Goal: Use online tool/utility: Utilize a website feature to perform a specific function

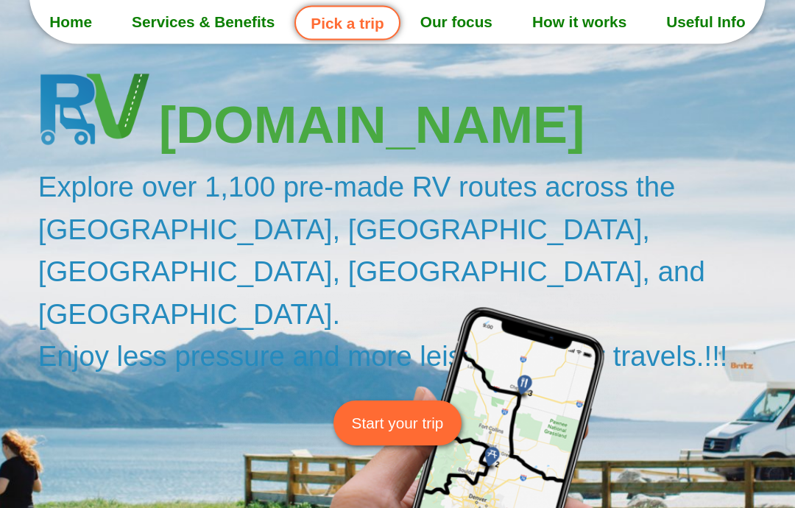
scroll to position [96, 0]
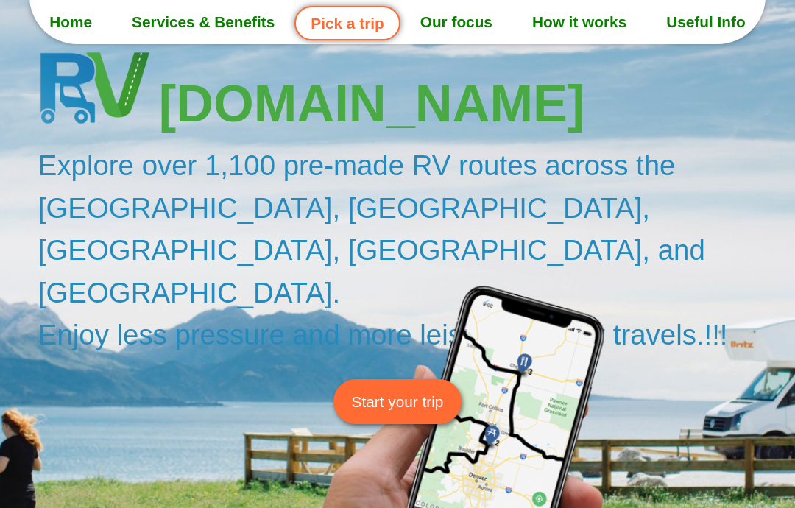
click at [414, 390] on span "Start your trip" at bounding box center [398, 401] width 92 height 23
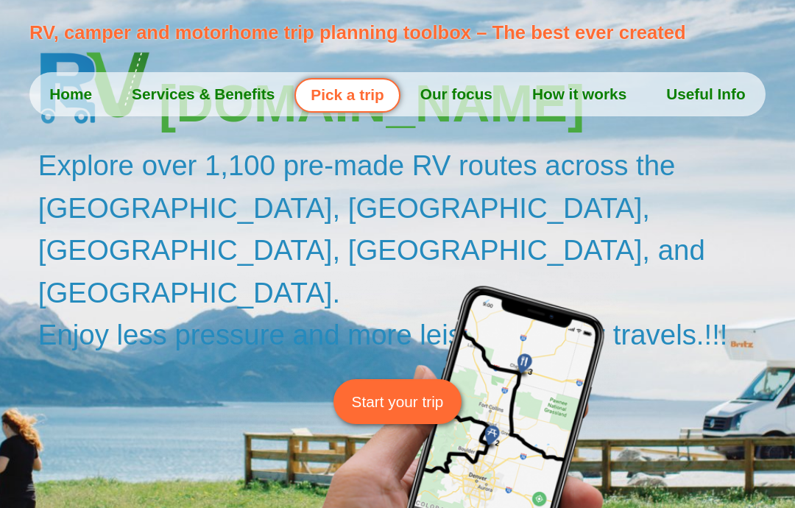
scroll to position [155, 0]
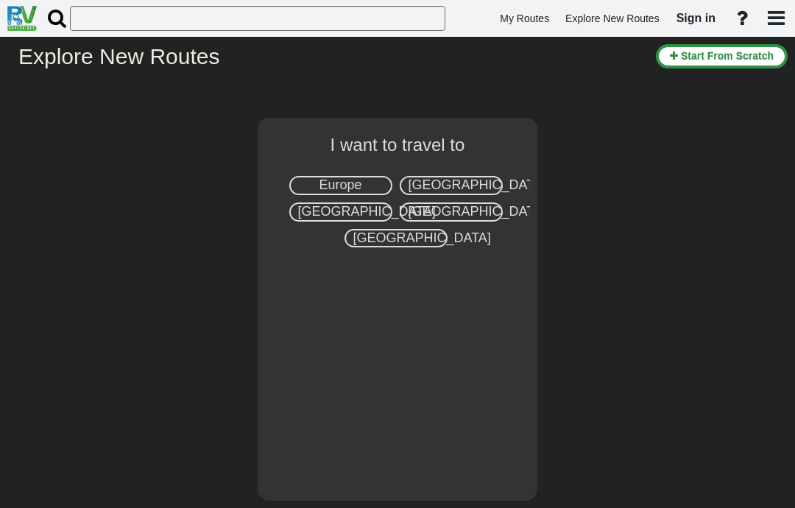
click at [482, 190] on span "[GEOGRAPHIC_DATA]" at bounding box center [478, 184] width 138 height 15
select select "number:2"
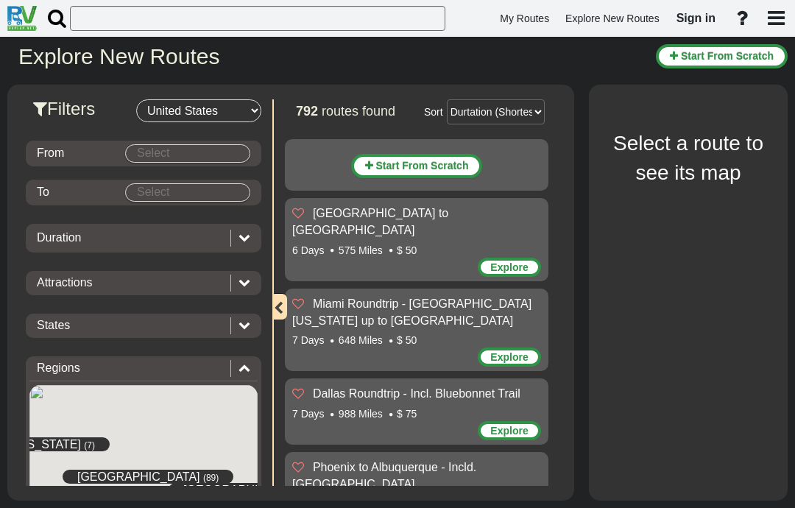
click at [146, 155] on body "My Routes Explore New Routes Sign in ×" at bounding box center [397, 254] width 795 height 508
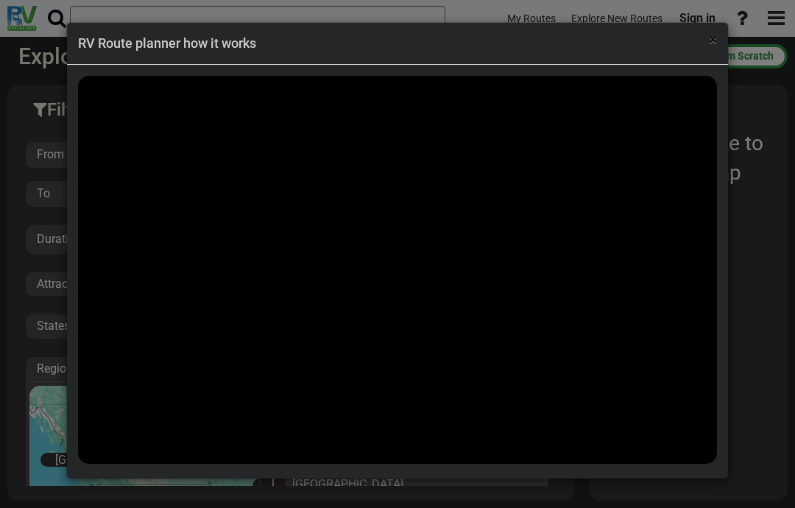
click at [715, 37] on span "×" at bounding box center [713, 40] width 8 height 18
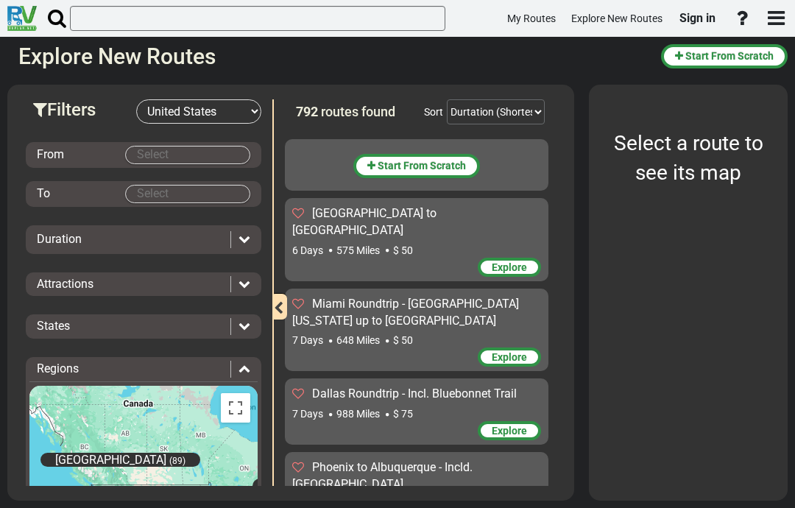
click at [219, 149] on body "My Routes Explore New Routes Sign in ×" at bounding box center [397, 254] width 795 height 508
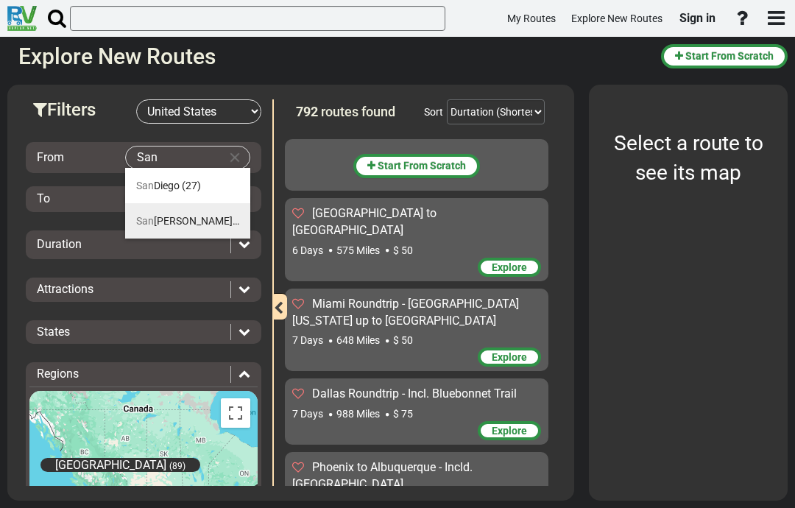
click at [183, 222] on span "[GEOGRAPHIC_DATA]" at bounding box center [187, 221] width 103 height 12
type input "[GEOGRAPHIC_DATA]"
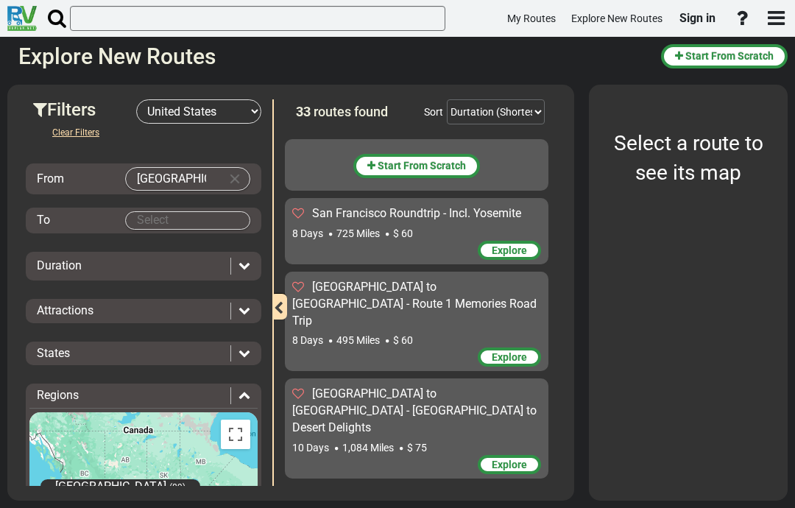
click at [150, 216] on body "My Routes Explore New Routes Sign in ×" at bounding box center [397, 254] width 795 height 508
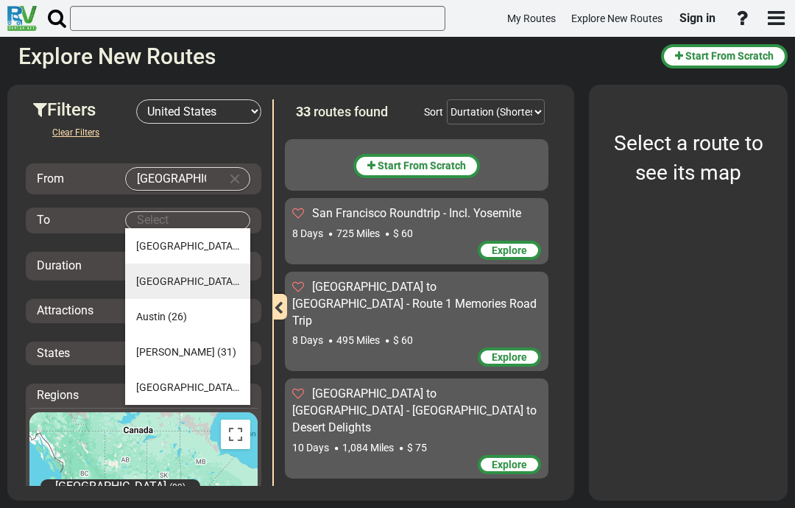
click at [158, 287] on li "[GEOGRAPHIC_DATA] (27)" at bounding box center [187, 281] width 125 height 35
type input "[GEOGRAPHIC_DATA]"
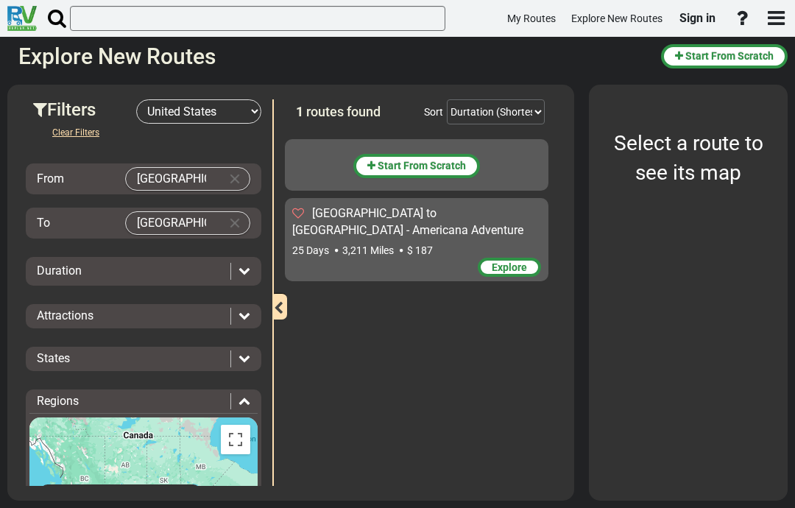
click at [57, 278] on div "Duration" at bounding box center [130, 271] width 186 height 17
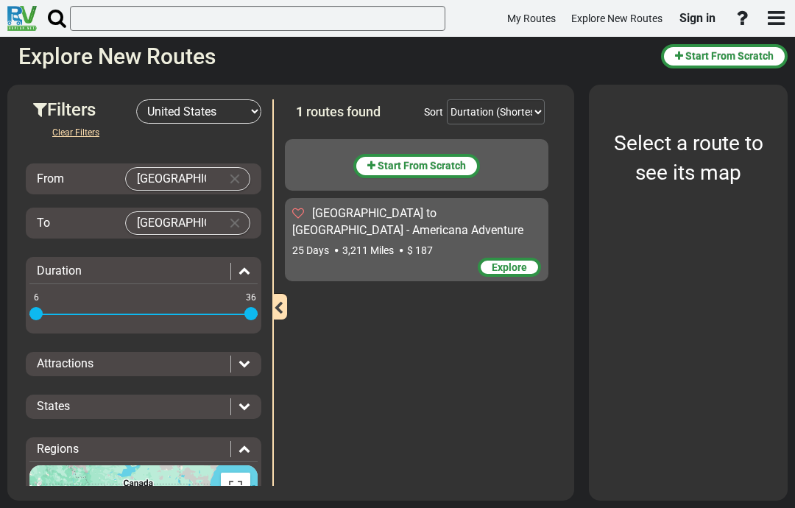
click at [252, 359] on div "Attractions" at bounding box center [143, 364] width 228 height 17
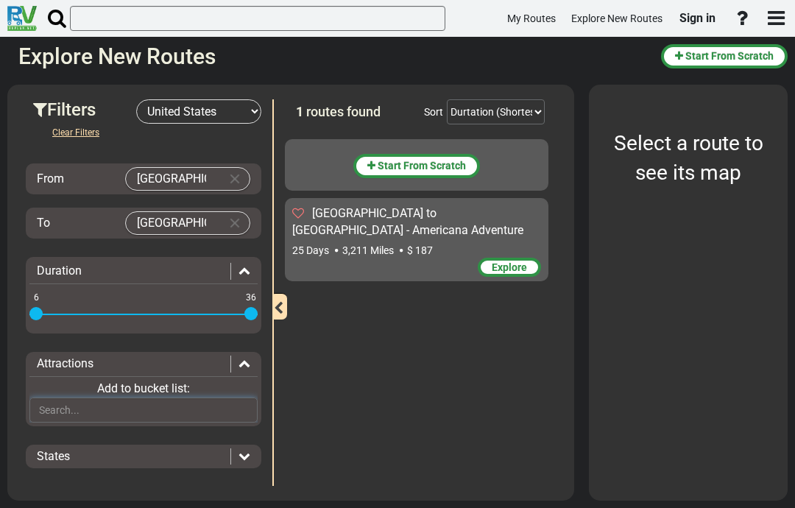
click at [230, 403] on input "text" at bounding box center [143, 409] width 228 height 25
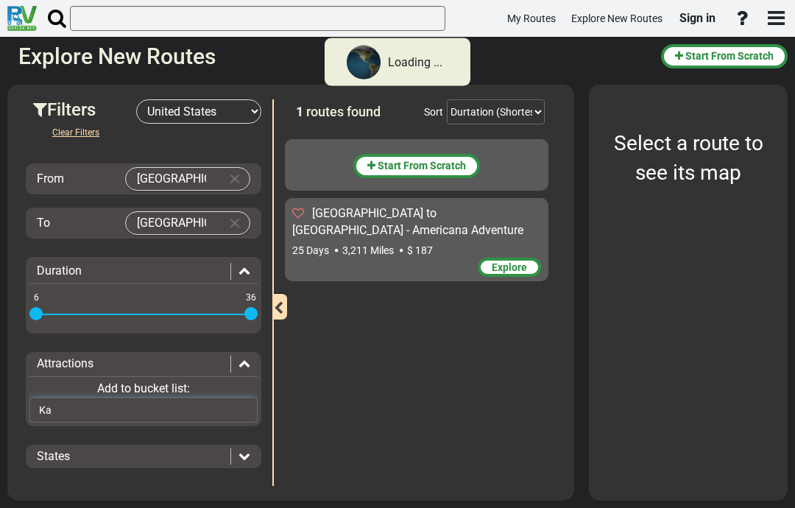
type input "K"
type input "[GEOGRAPHIC_DATA], [GEOGRAPHIC_DATA]"
click at [253, 272] on div "Duration" at bounding box center [143, 271] width 228 height 17
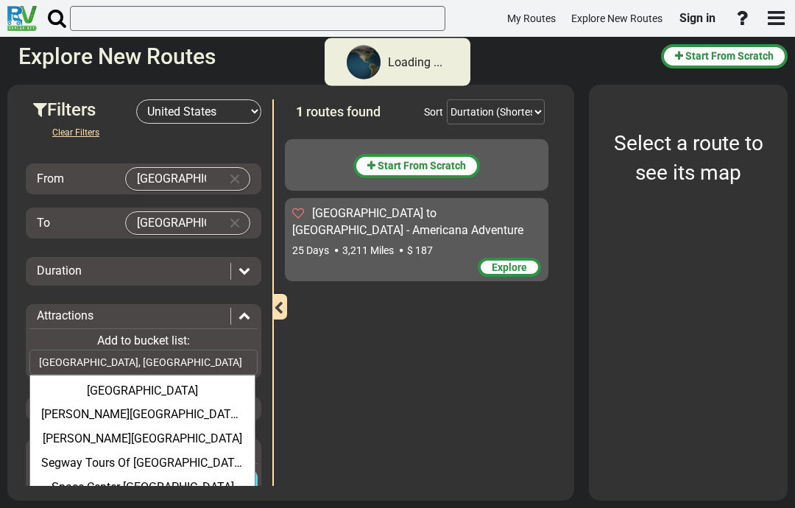
click at [326, 422] on div "Start From Scratch [GEOGRAPHIC_DATA] to [GEOGRAPHIC_DATA] - Americana Adventure…" at bounding box center [420, 309] width 271 height 354
click at [280, 350] on div "1 routes found Sort Durtation (Shortest) Durtation (Longest) Distance (Shortest…" at bounding box center [419, 292] width 294 height 386
click at [259, 305] on div "Attractions Add to bucket list: [GEOGRAPHIC_DATA], [GEOGRAPHIC_DATA] [GEOGRAPHI…" at bounding box center [144, 341] width 236 height 74
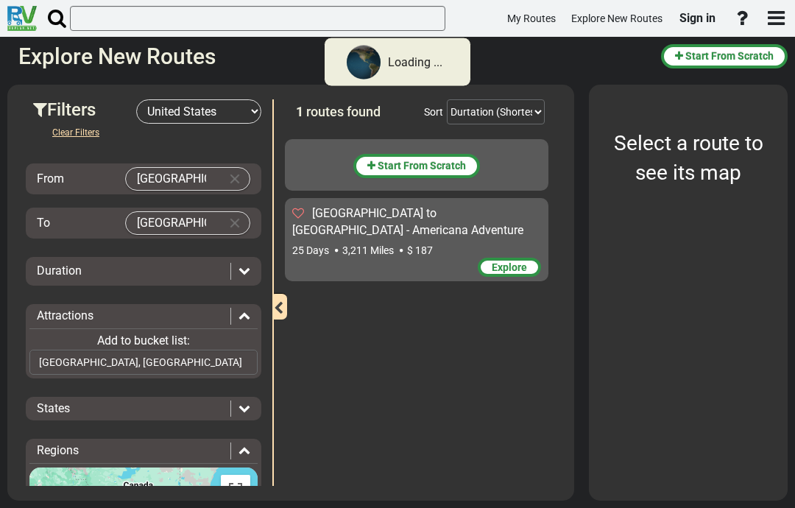
click at [252, 408] on div "States" at bounding box center [143, 408] width 228 height 17
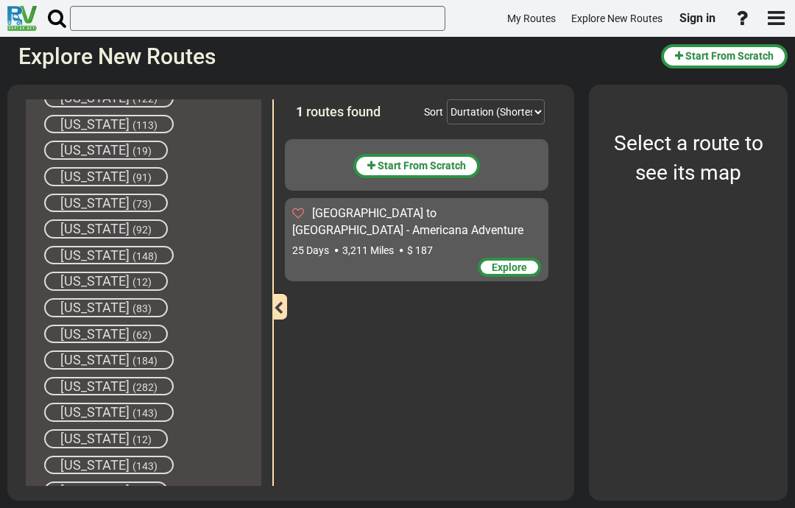
scroll to position [1136, 0]
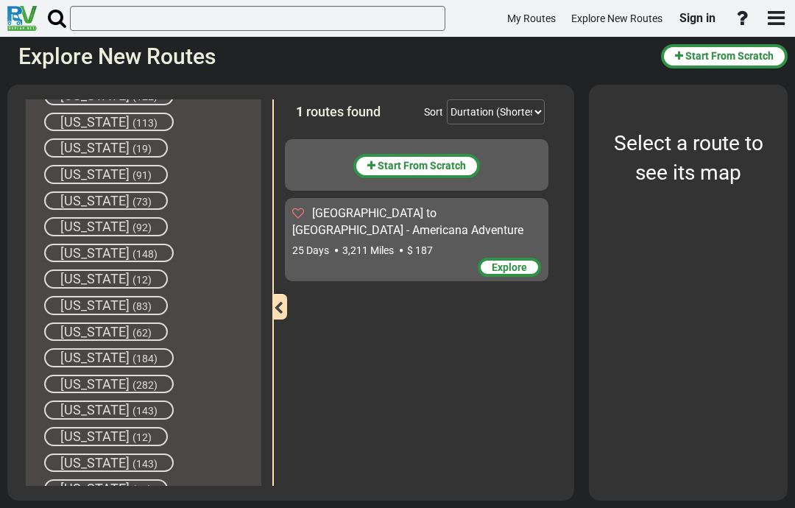
click at [132, 379] on span "(282)" at bounding box center [144, 385] width 25 height 12
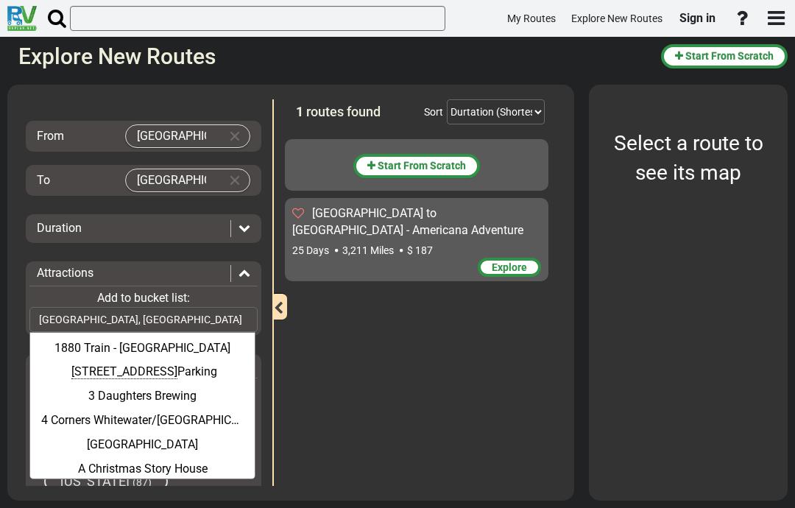
scroll to position [42, 0]
click at [252, 270] on div "Attractions" at bounding box center [143, 274] width 228 height 17
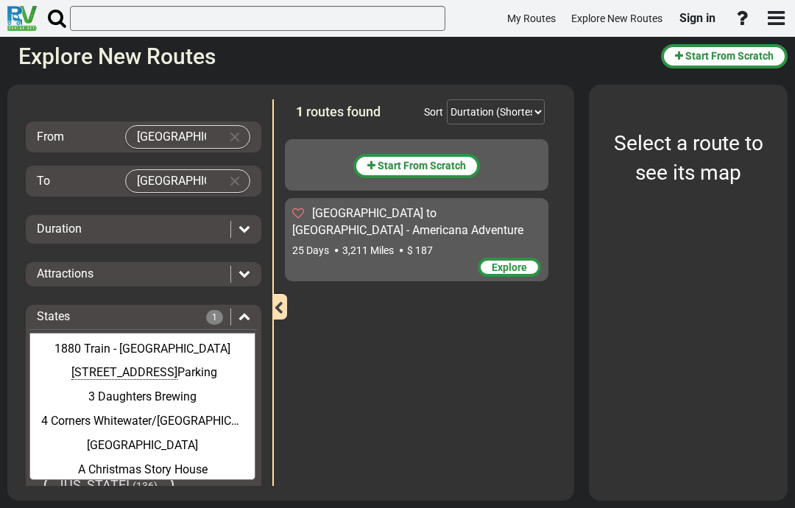
click at [287, 342] on div "Start From Scratch [GEOGRAPHIC_DATA] to [GEOGRAPHIC_DATA] - Americana Adventure…" at bounding box center [420, 309] width 271 height 354
click at [250, 311] on icon at bounding box center [244, 316] width 12 height 12
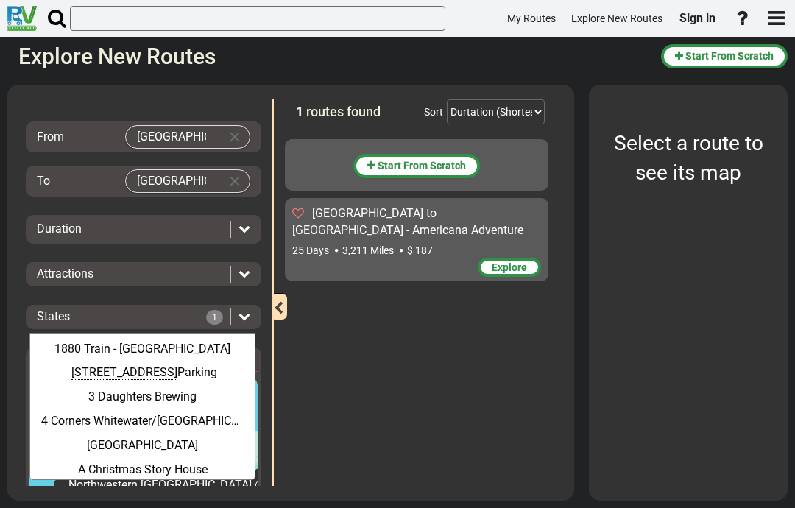
click at [180, 309] on div "States" at bounding box center [121, 316] width 169 height 17
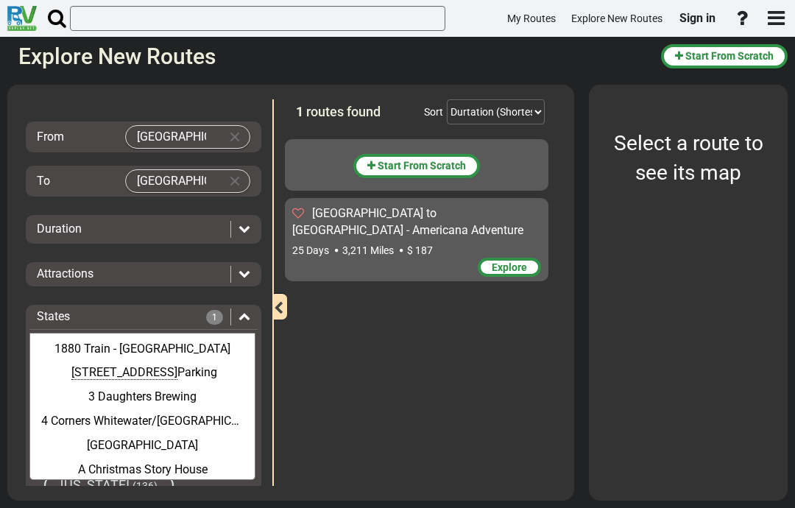
click at [245, 342] on div "1880 Train - [GEOGRAPHIC_DATA]" at bounding box center [143, 349] width 210 height 24
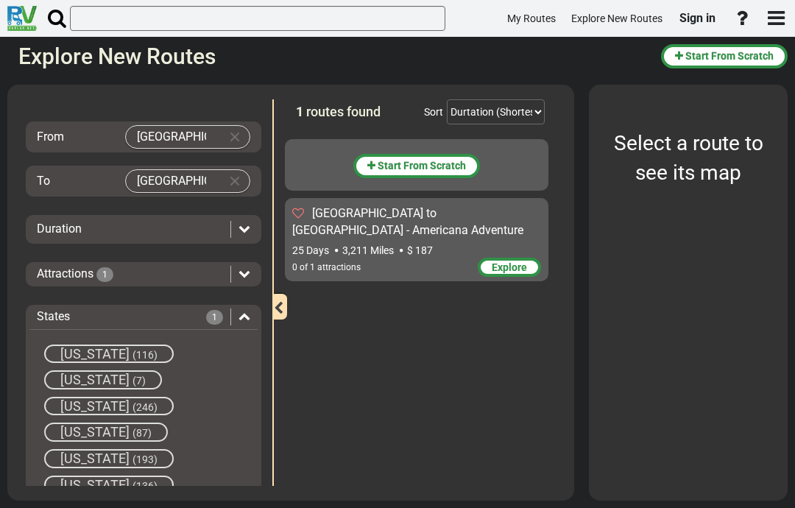
click at [250, 273] on div "Attractions 1" at bounding box center [143, 274] width 228 height 17
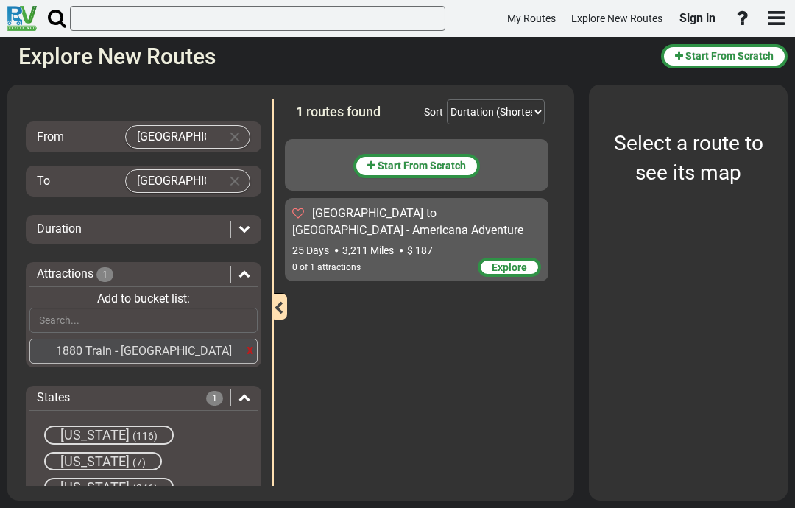
click at [250, 342] on div "x" at bounding box center [250, 349] width 7 height 19
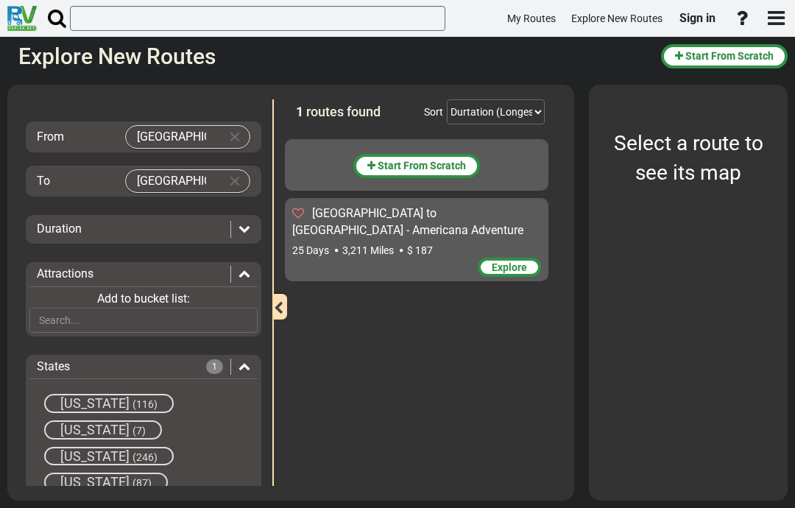
click at [254, 361] on div "States 1" at bounding box center [143, 366] width 228 height 17
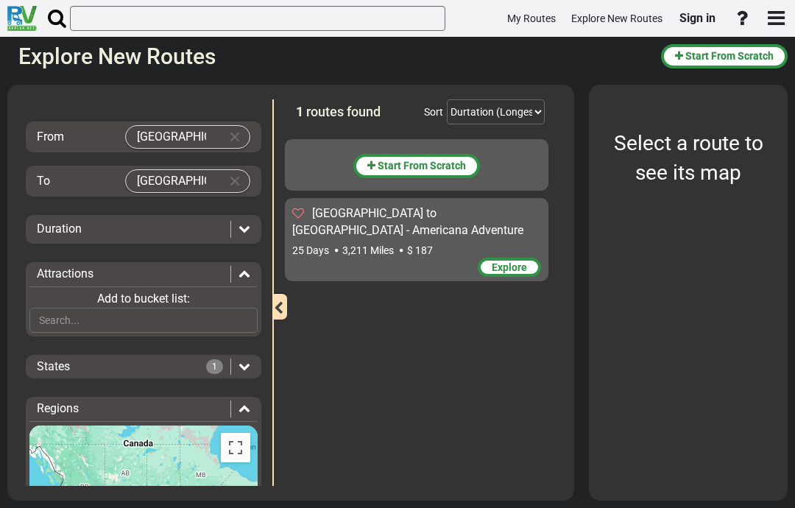
click at [293, 392] on div "Start From Scratch [GEOGRAPHIC_DATA] to [GEOGRAPHIC_DATA] - Americana Adventure…" at bounding box center [420, 309] width 271 height 354
click at [517, 341] on div "Start From Scratch [GEOGRAPHIC_DATA] to [GEOGRAPHIC_DATA] - Americana Adventure…" at bounding box center [420, 309] width 271 height 354
click at [499, 113] on select "Durtation (Shortest) Durtation (Longest) Distance (Shortest) Distance (Longest)…" at bounding box center [496, 111] width 98 height 25
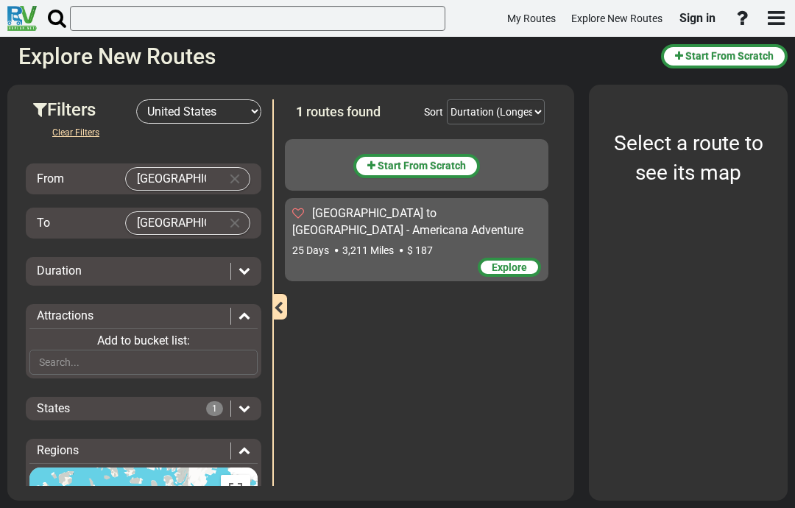
scroll to position [0, 0]
click at [750, 57] on span "Start From Scratch" at bounding box center [729, 56] width 88 height 12
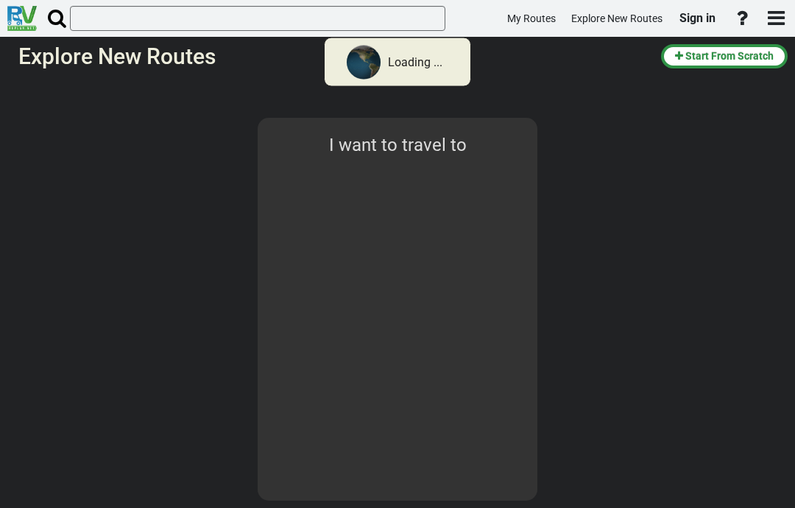
select select "number:2"
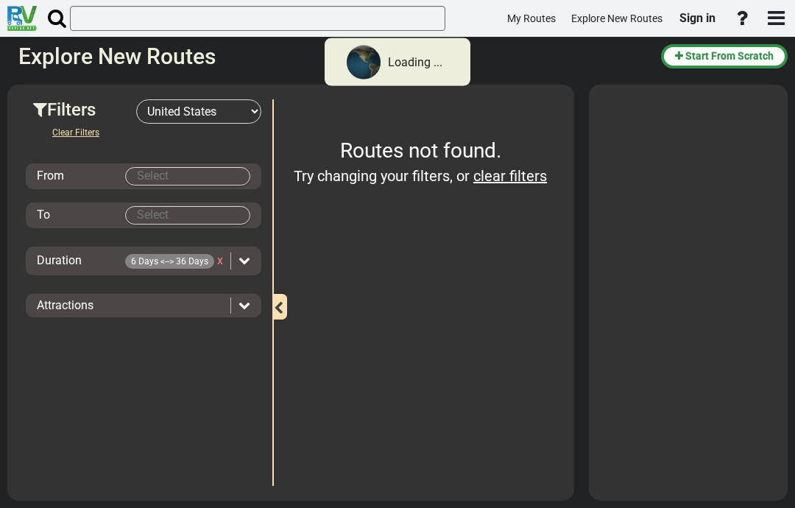
type input "[GEOGRAPHIC_DATA]"
